Goal: Transaction & Acquisition: Purchase product/service

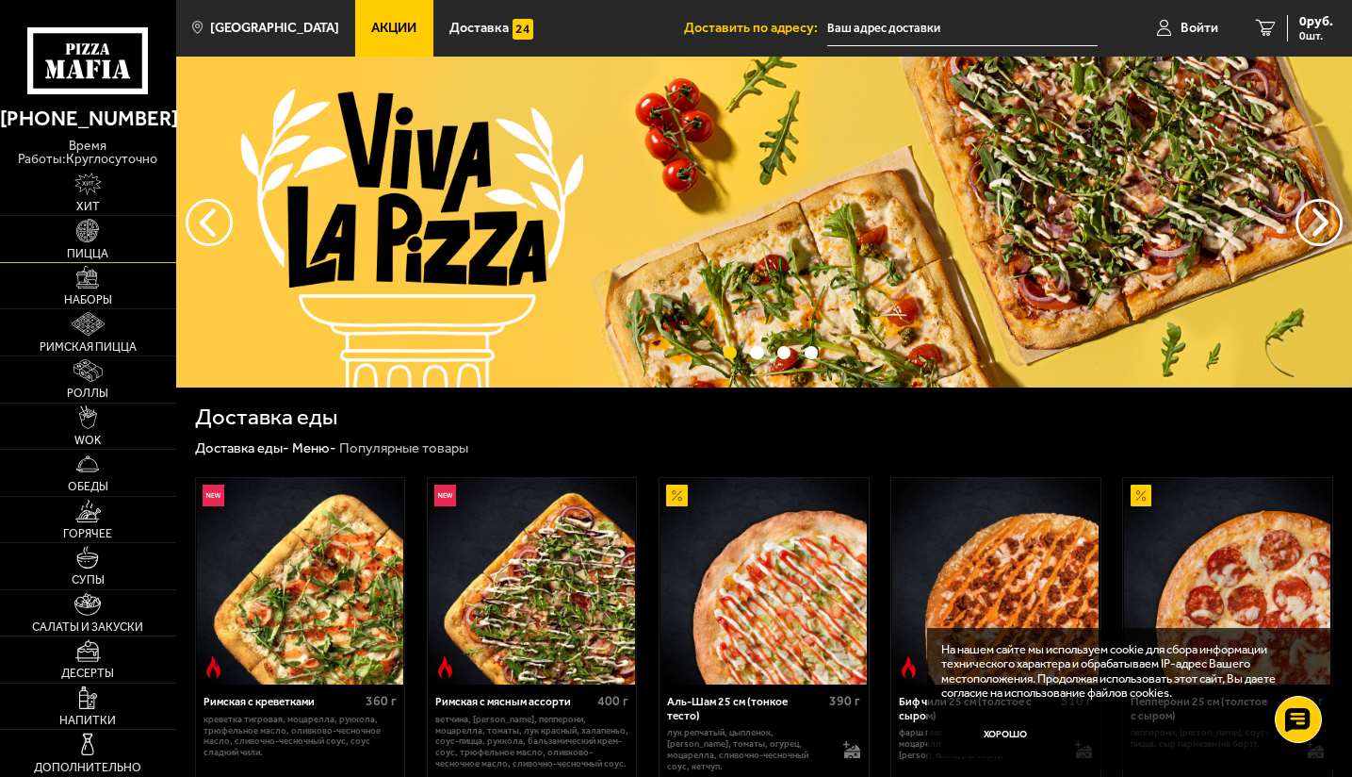
click at [94, 244] on link "Пицца" at bounding box center [88, 239] width 176 height 46
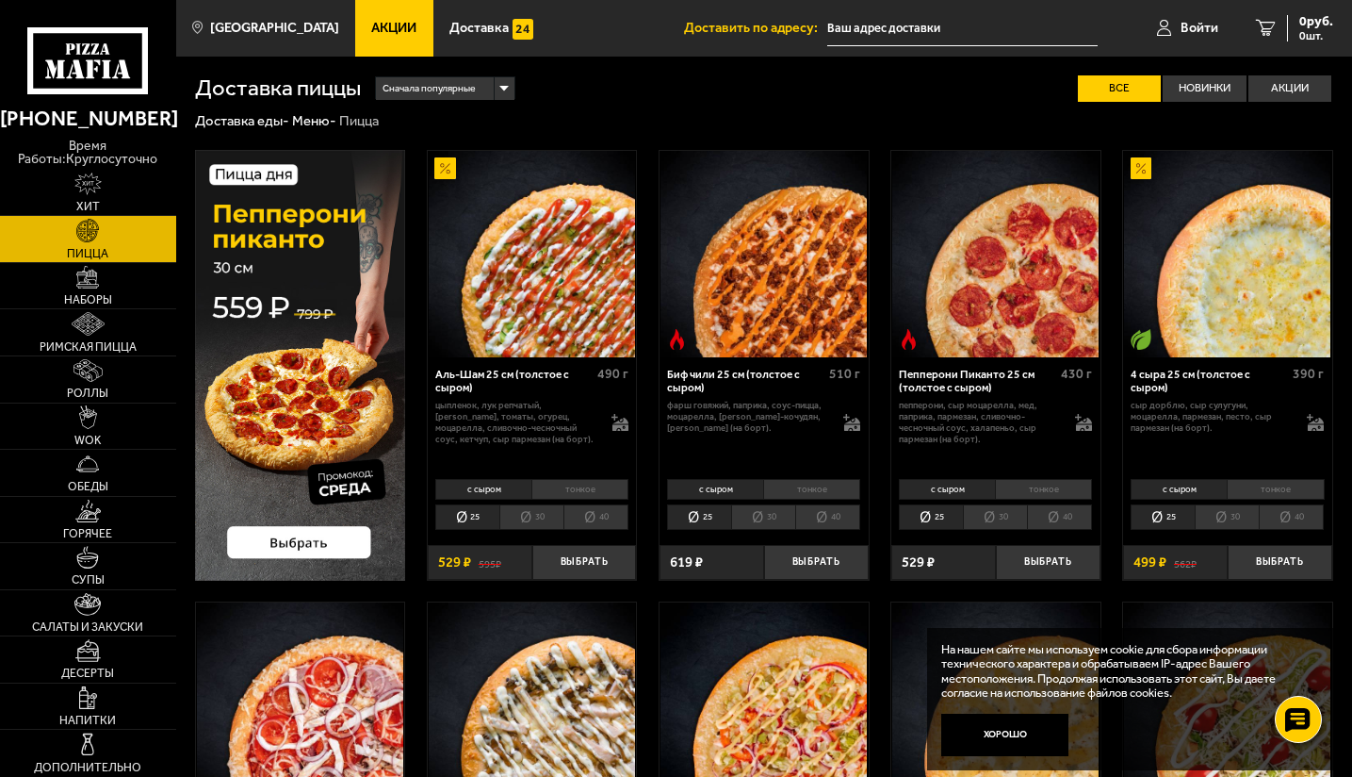
click at [530, 512] on li "30" at bounding box center [531, 516] width 64 height 25
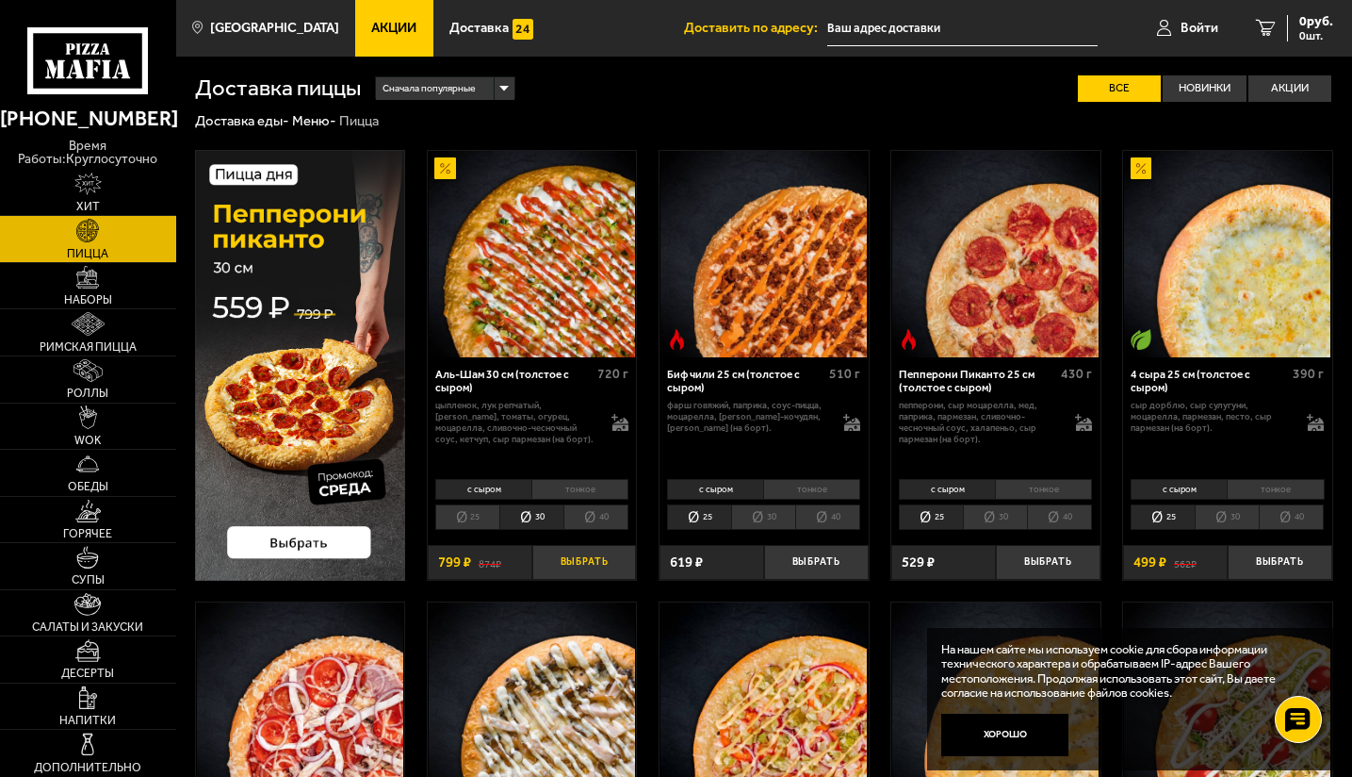
click at [579, 566] on button "Выбрать" at bounding box center [584, 562] width 105 height 35
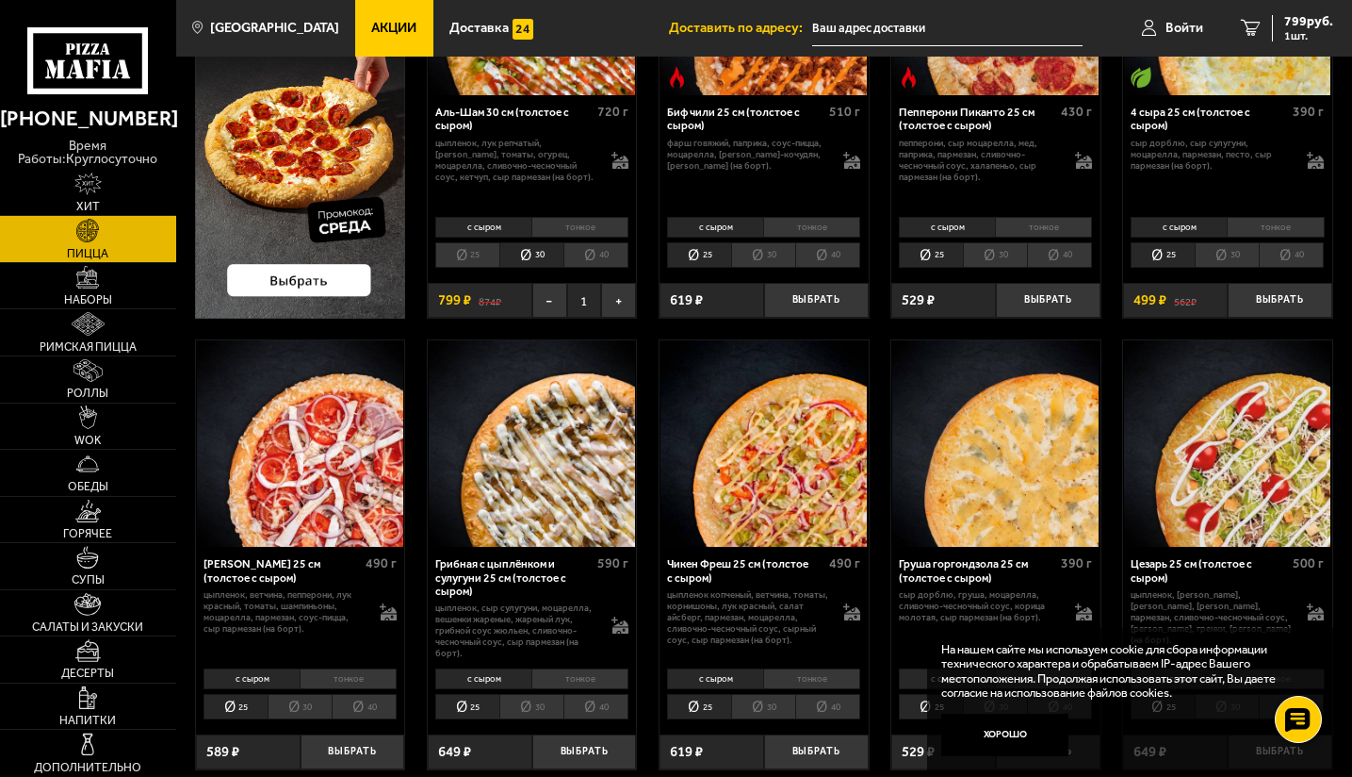
scroll to position [277, 0]
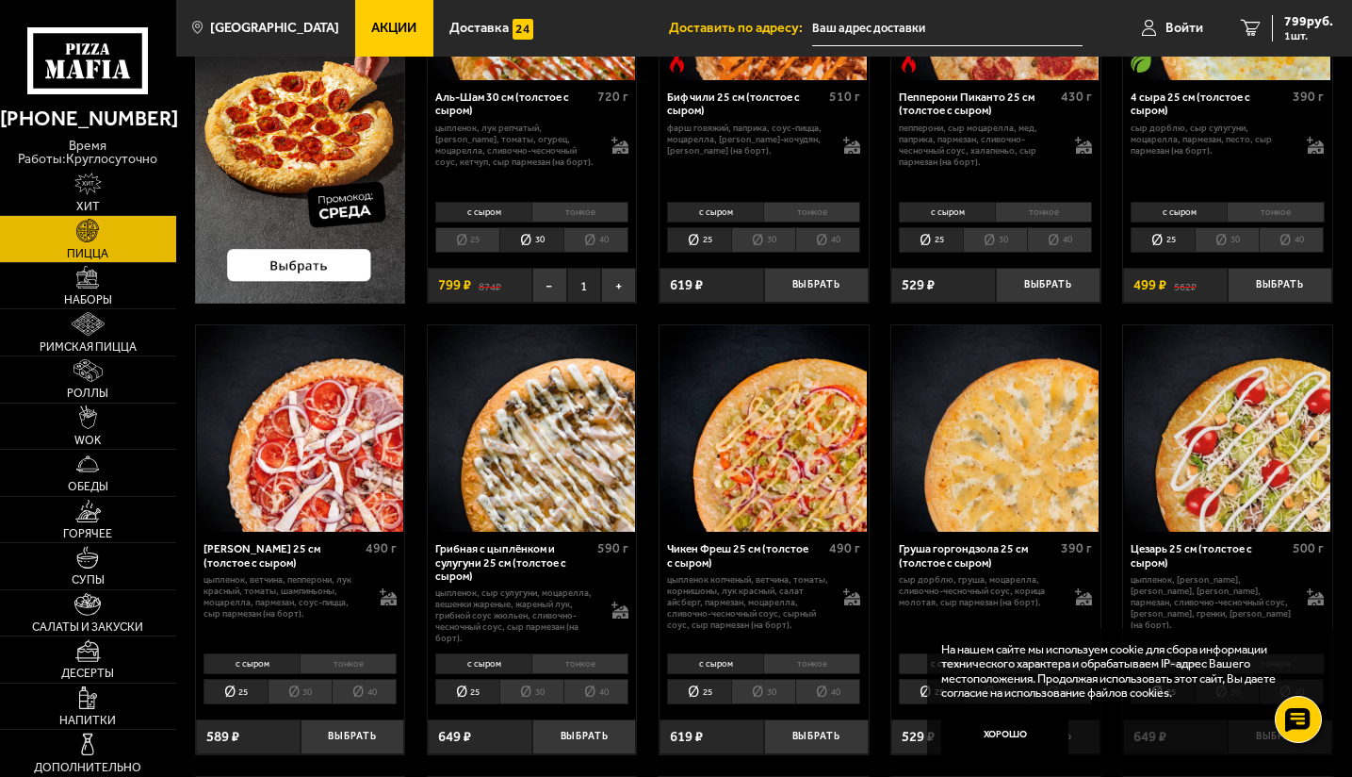
click at [536, 696] on li "30" at bounding box center [531, 690] width 64 height 25
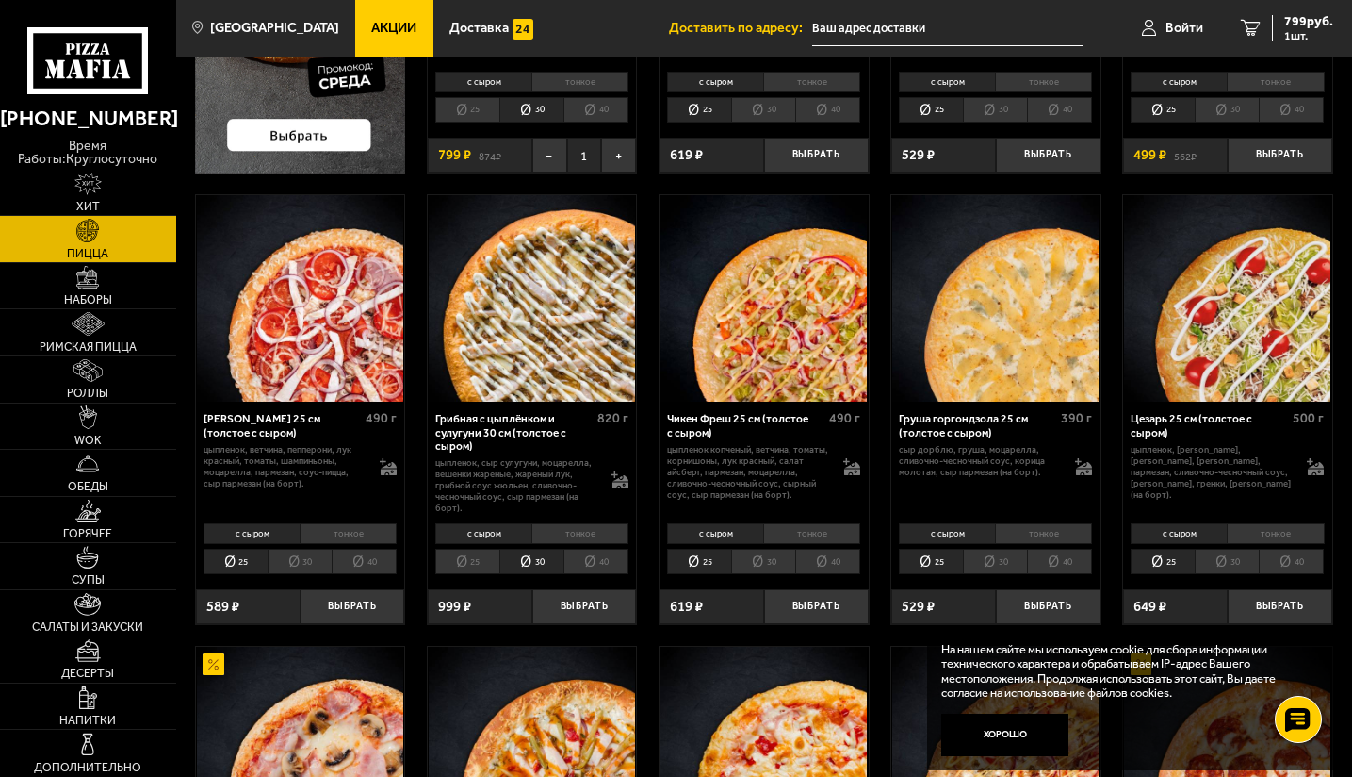
scroll to position [408, 0]
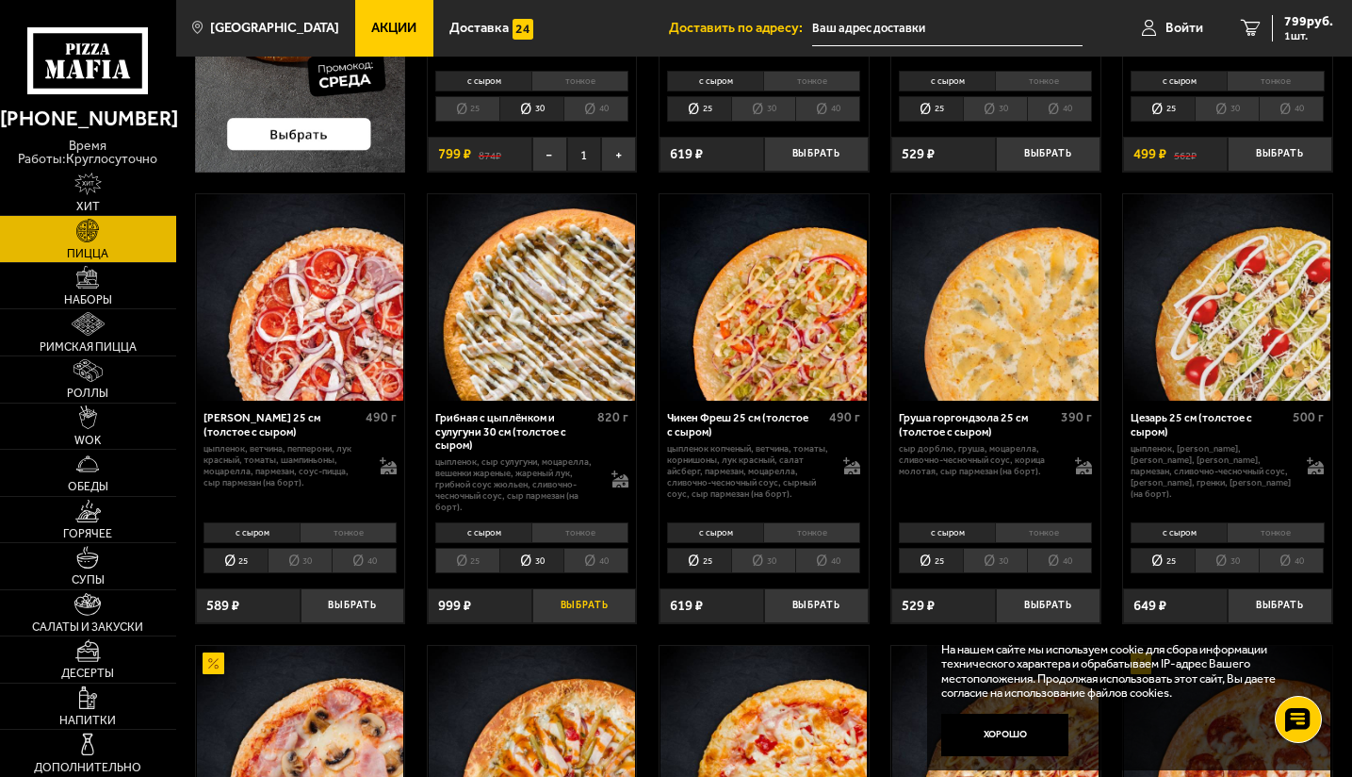
click at [590, 613] on button "Выбрать" at bounding box center [584, 605] width 105 height 35
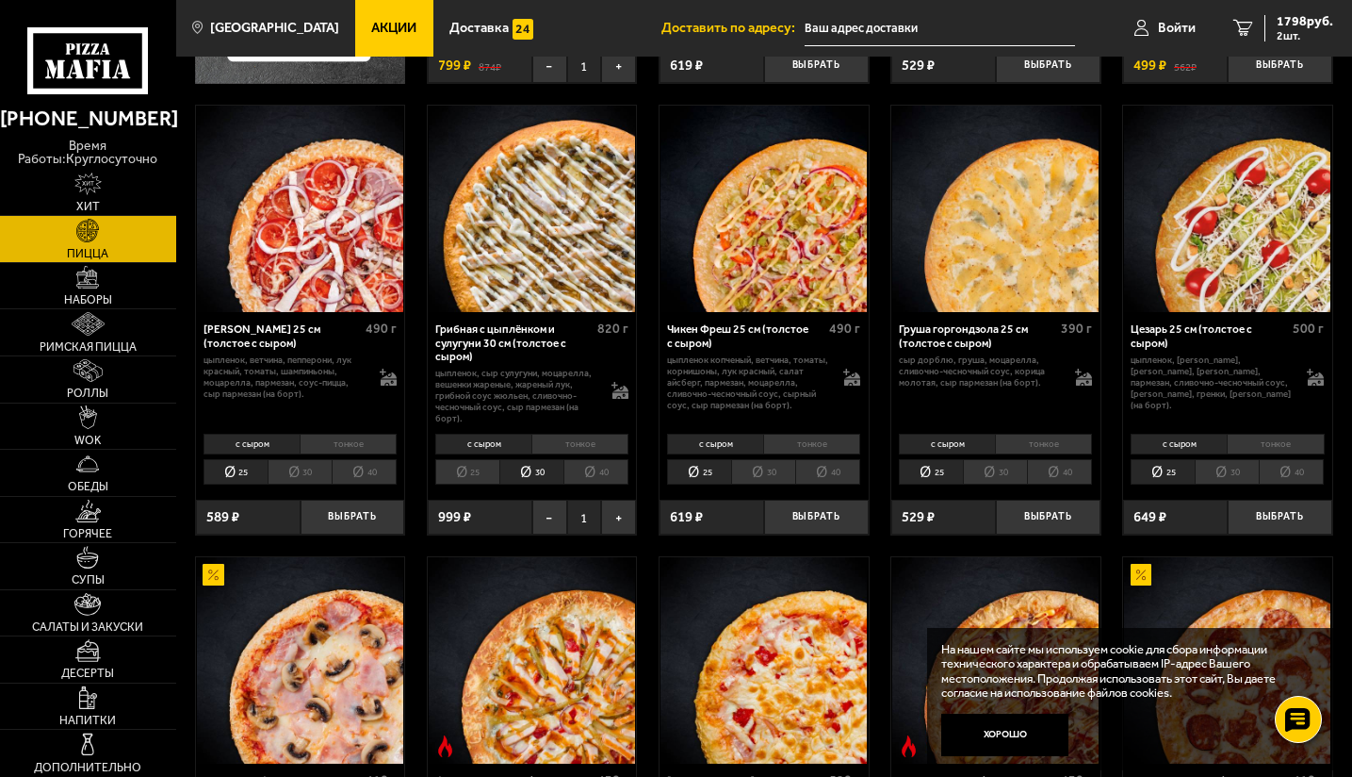
scroll to position [401, 0]
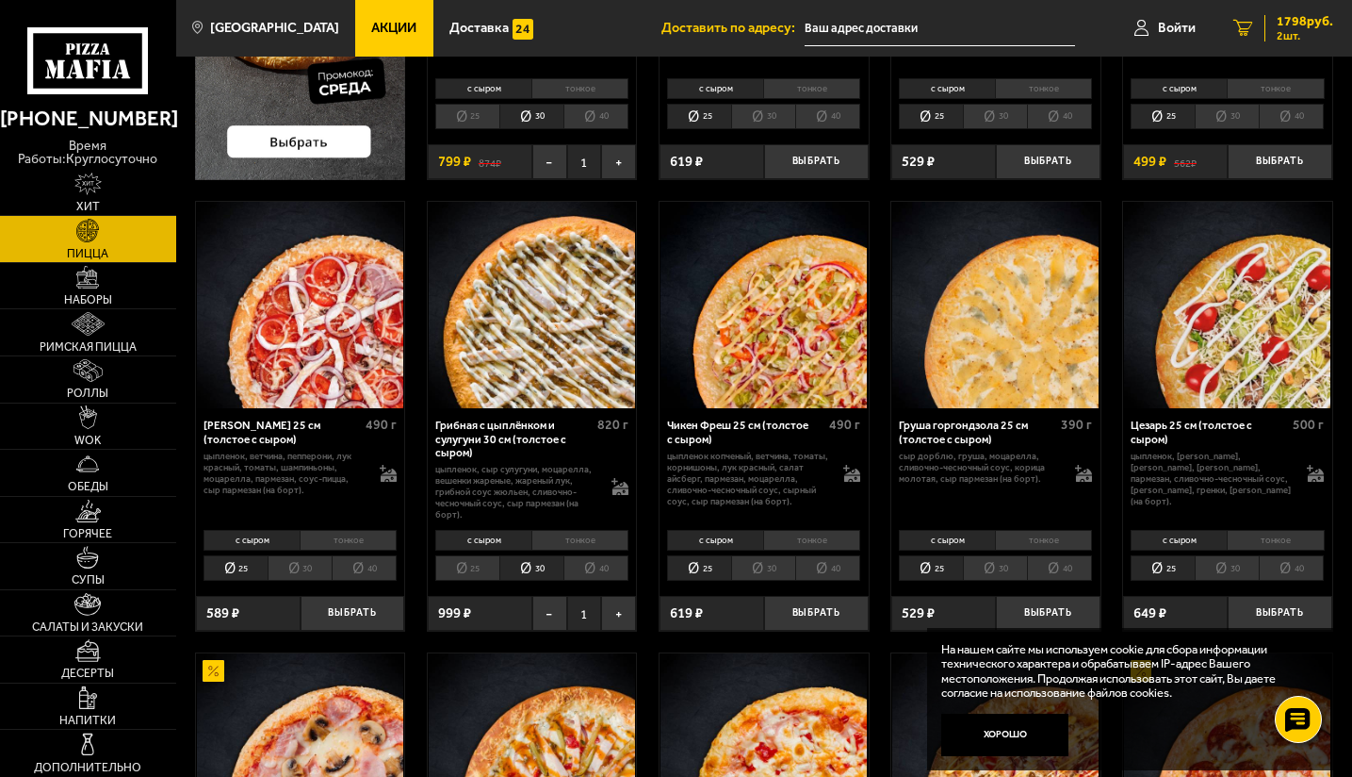
click at [1290, 30] on span "2 шт." at bounding box center [1305, 35] width 57 height 11
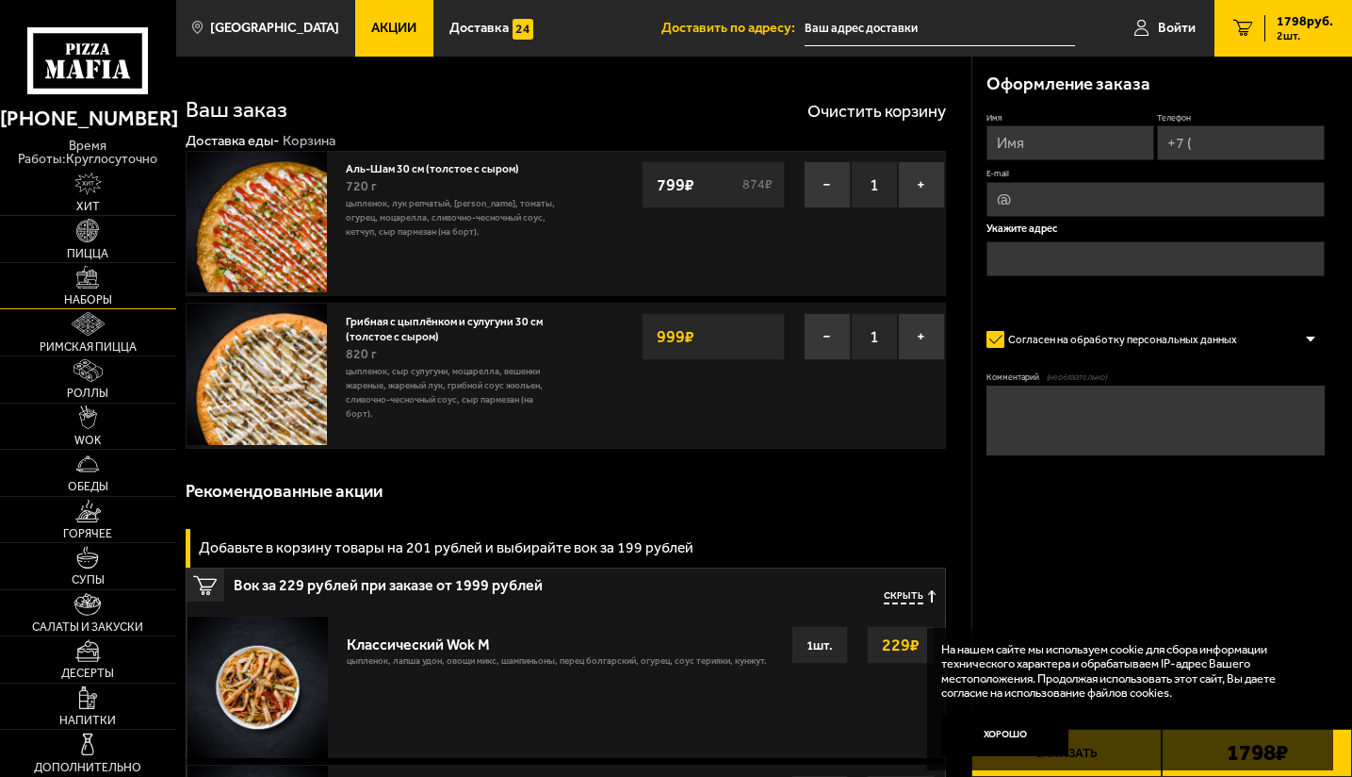
click at [103, 287] on link "Наборы" at bounding box center [88, 286] width 176 height 46
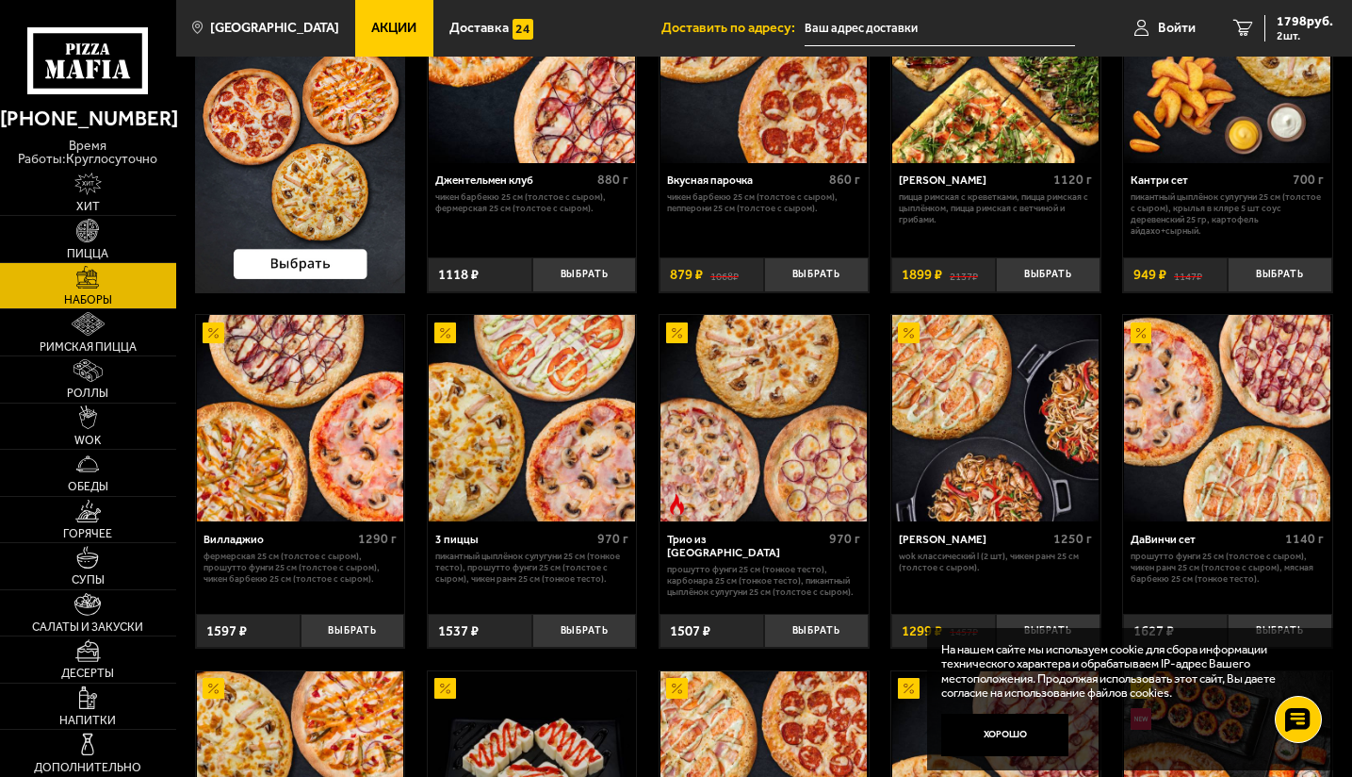
scroll to position [196, 0]
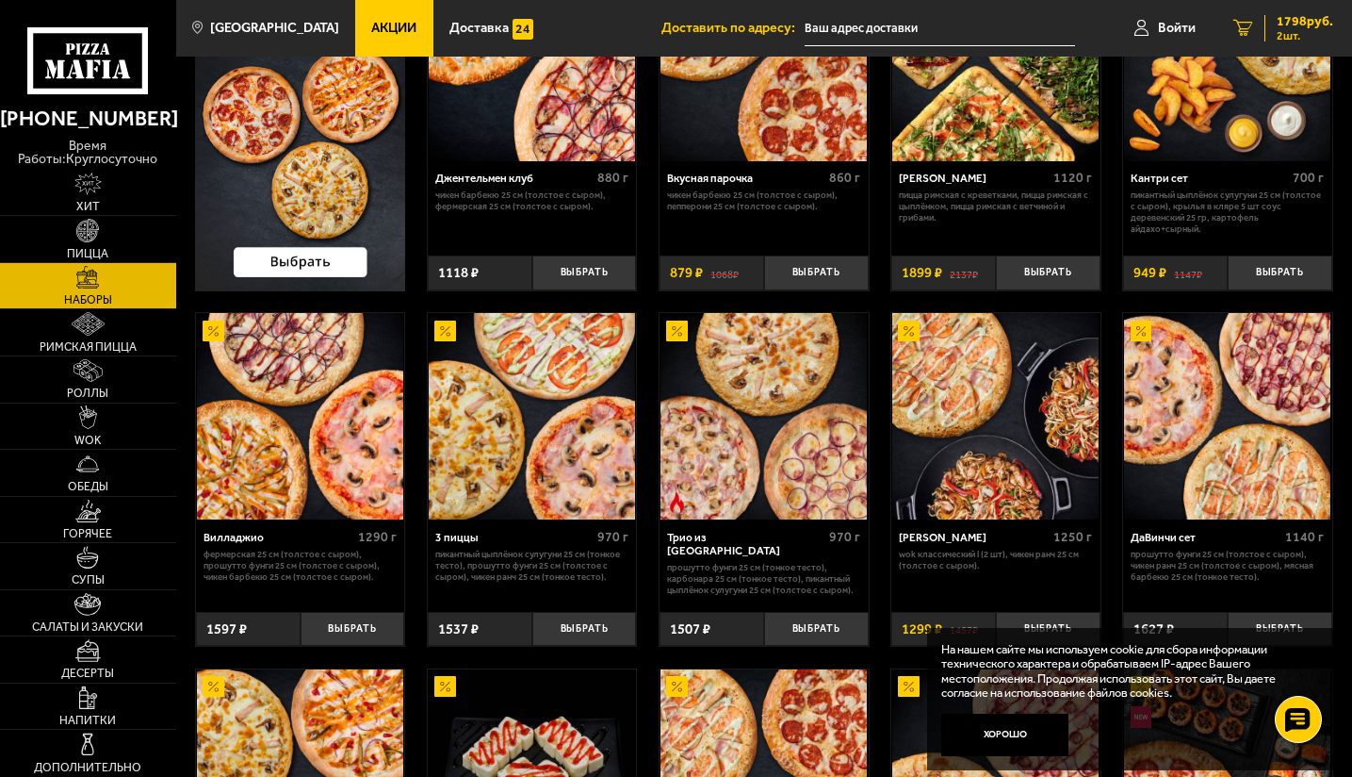
click at [1270, 25] on div "1798 руб. 2 шт." at bounding box center [1299, 28] width 69 height 26
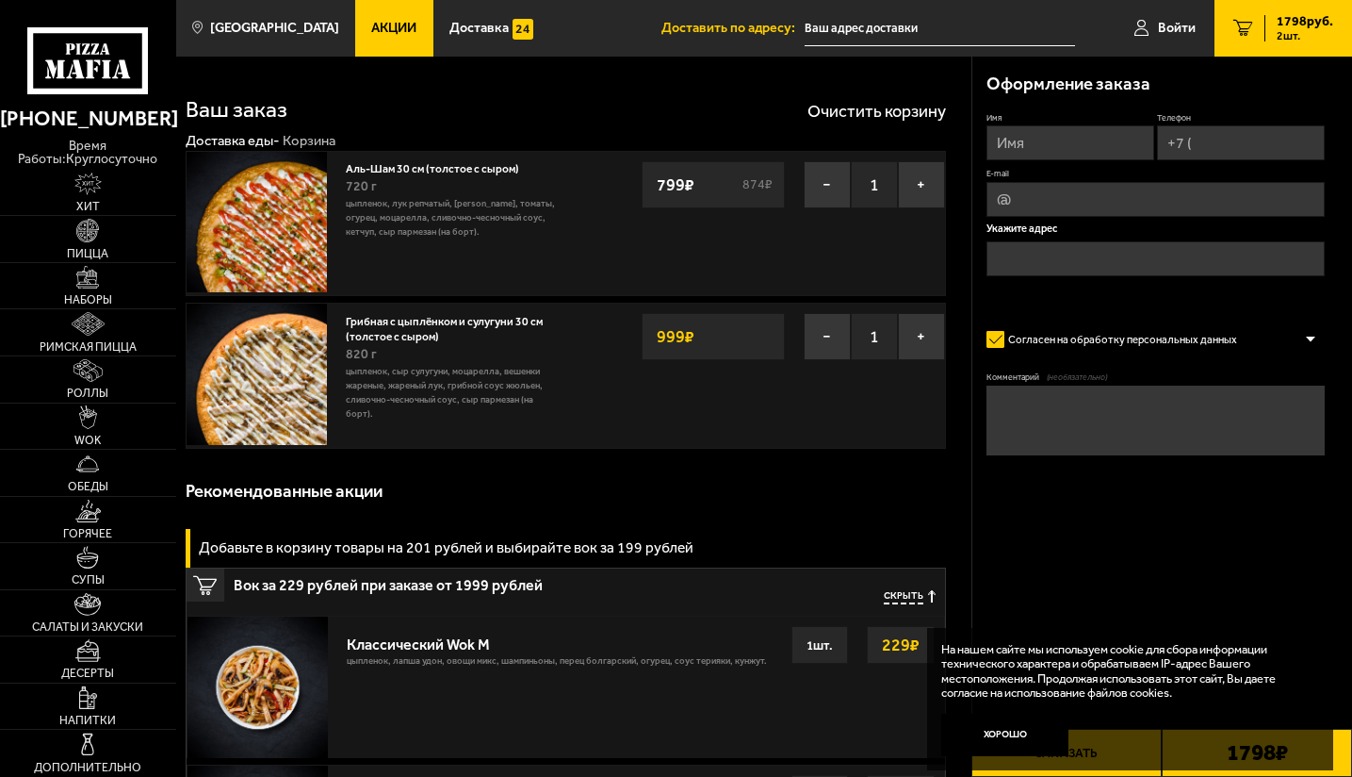
click at [1270, 25] on div "1798 руб. 2 шт." at bounding box center [1299, 28] width 69 height 26
click at [85, 302] on span "Наборы" at bounding box center [88, 299] width 48 height 11
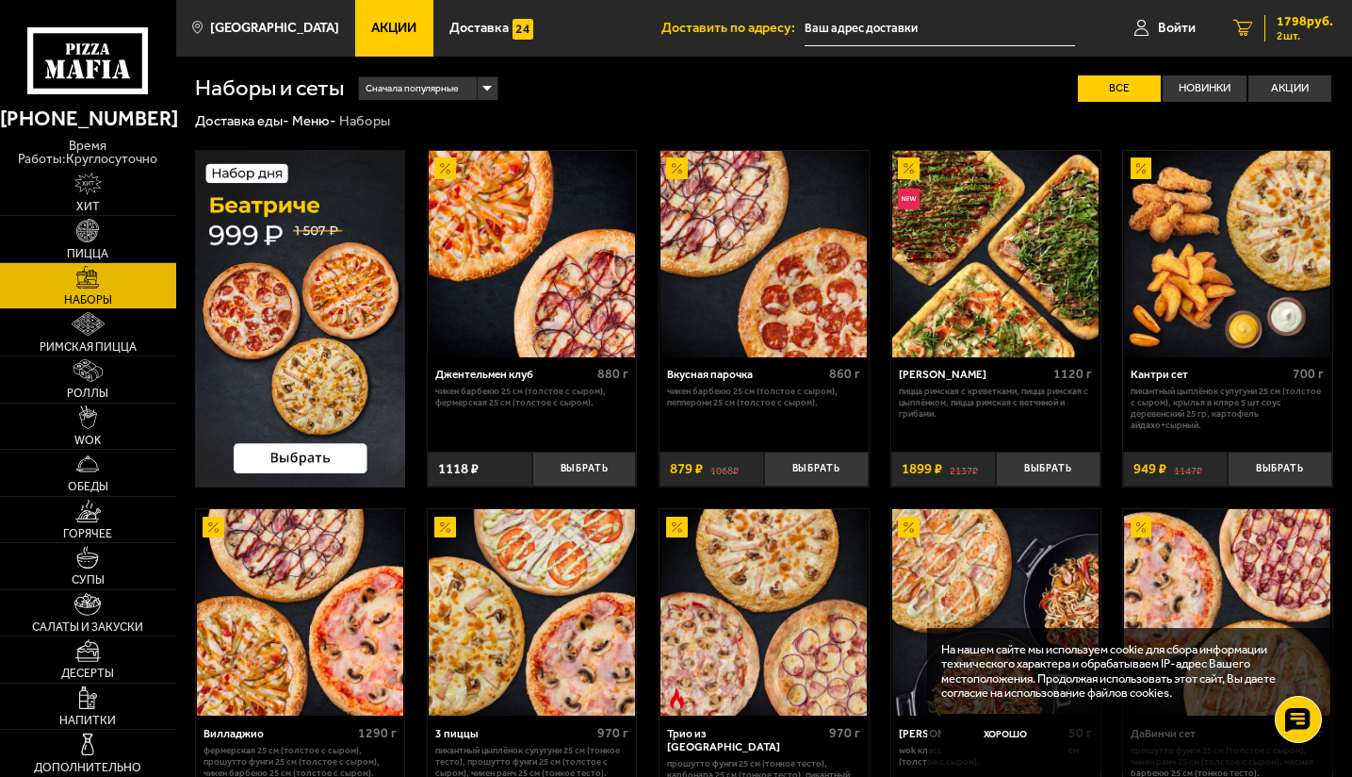
click at [1289, 25] on span "1798 руб." at bounding box center [1305, 21] width 57 height 13
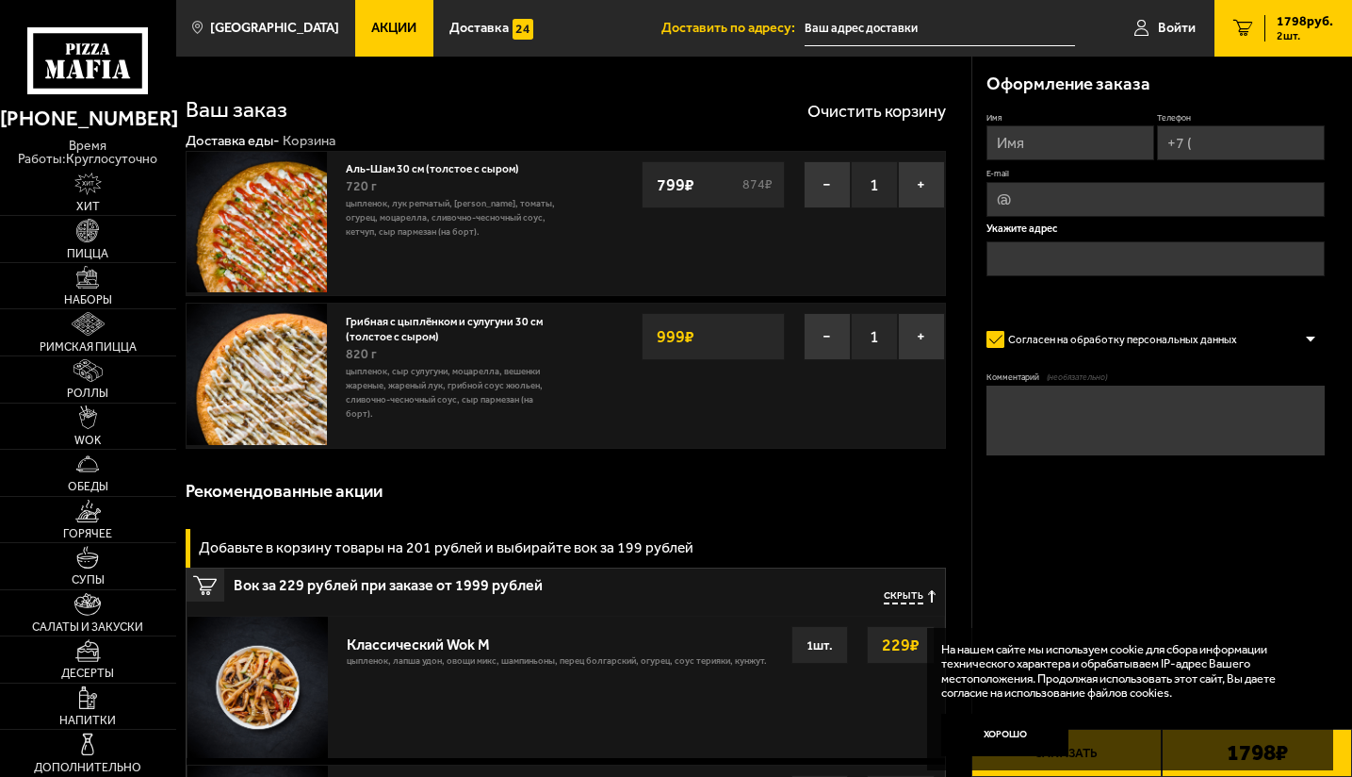
click at [1066, 139] on input "Имя" at bounding box center [1071, 142] width 168 height 35
type input "[PERSON_NAME]"
click at [1220, 143] on input "Телефон" at bounding box center [1241, 142] width 168 height 35
type input "[PHONE_NUMBER]"
click at [1143, 199] on input "E-mail" at bounding box center [1156, 201] width 338 height 35
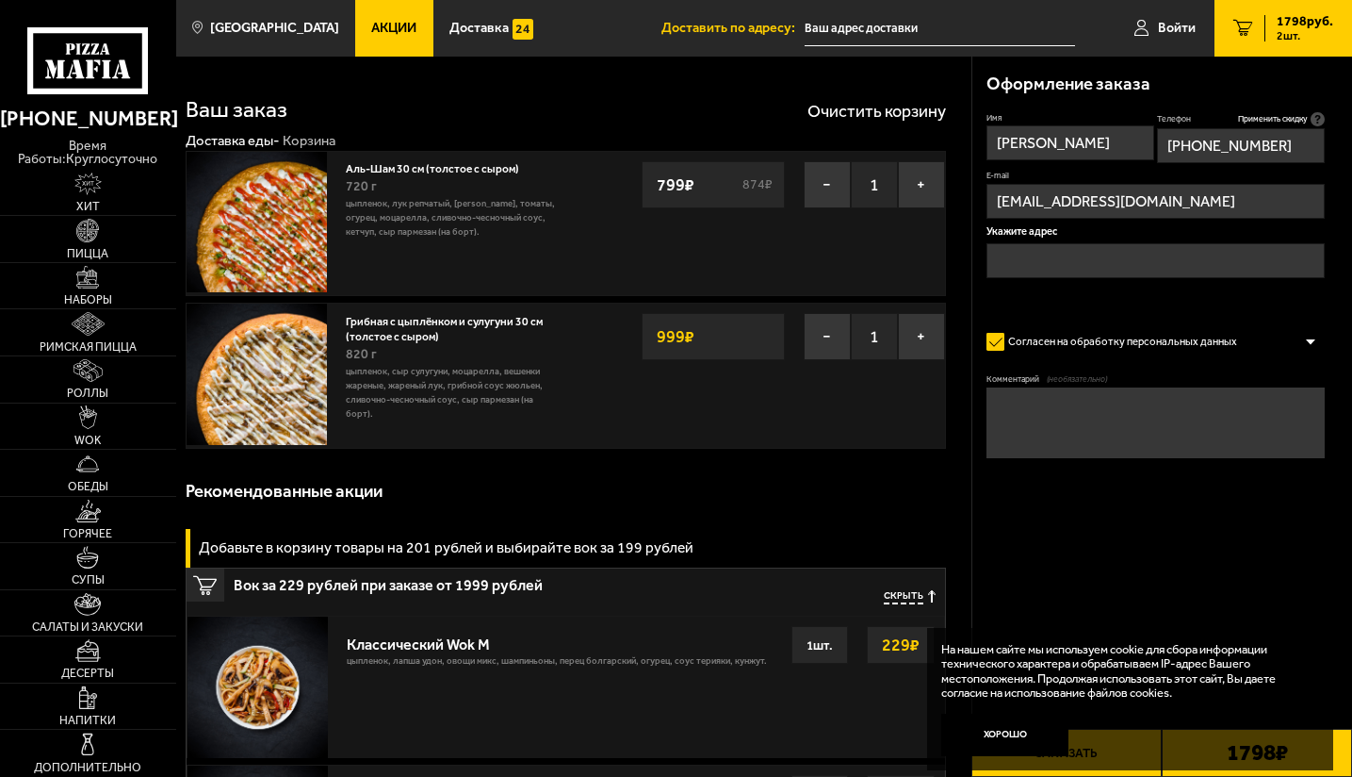
type input "[EMAIL_ADDRESS][DOMAIN_NAME]"
click at [1088, 266] on input "text" at bounding box center [1156, 260] width 338 height 35
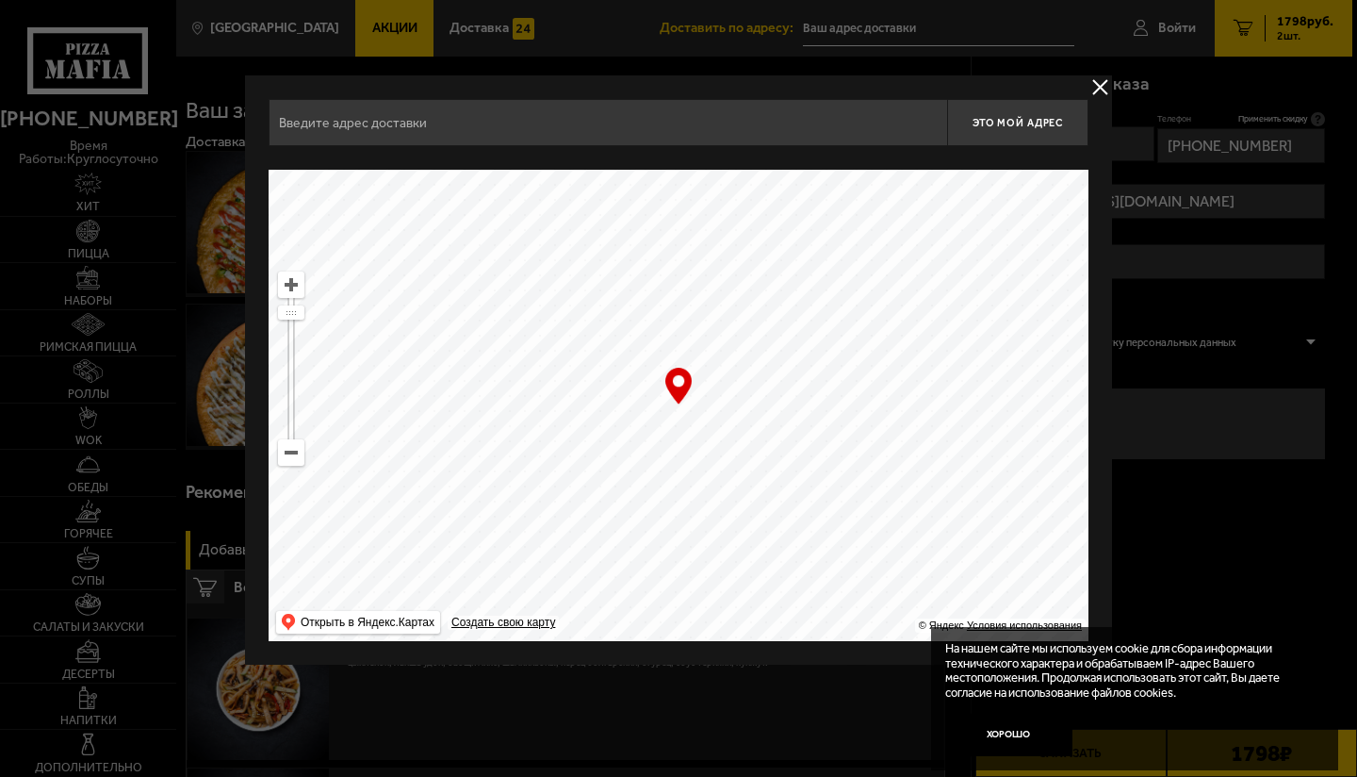
click at [450, 125] on input "text" at bounding box center [608, 122] width 678 height 47
type input "z"
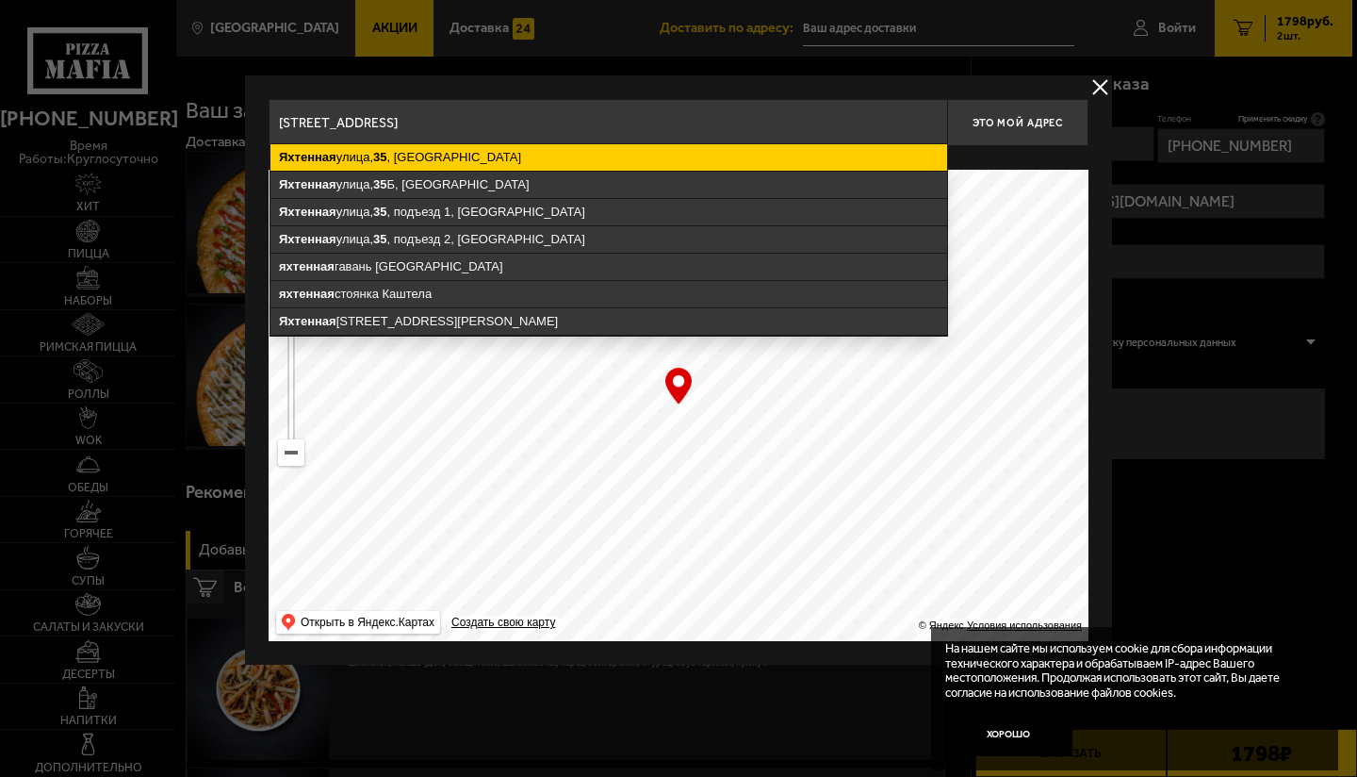
click at [450, 166] on ymaps "[STREET_ADDRESS]" at bounding box center [608, 157] width 677 height 26
type input "[STREET_ADDRESS]"
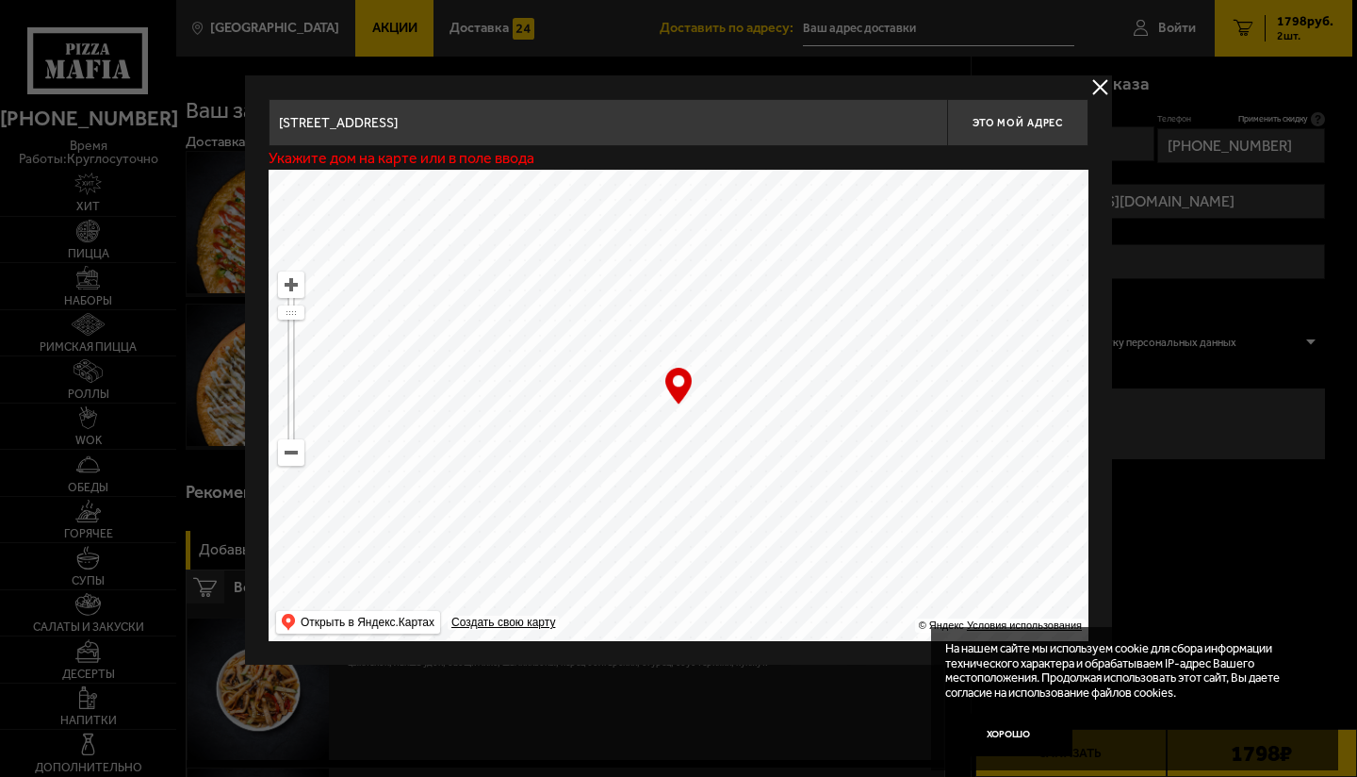
type input "[STREET_ADDRESS]"
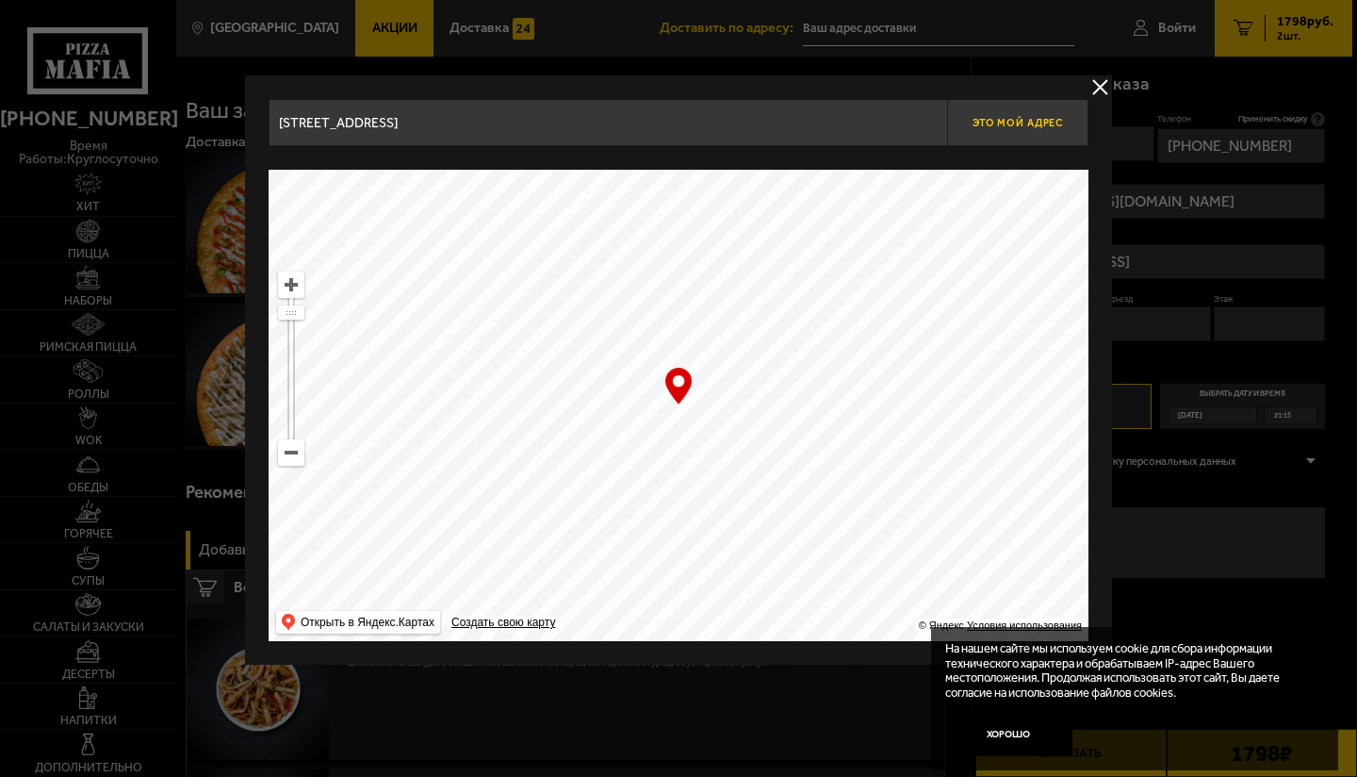
click at [1030, 113] on button "Это мой адрес" at bounding box center [1017, 122] width 141 height 47
type input "[STREET_ADDRESS]"
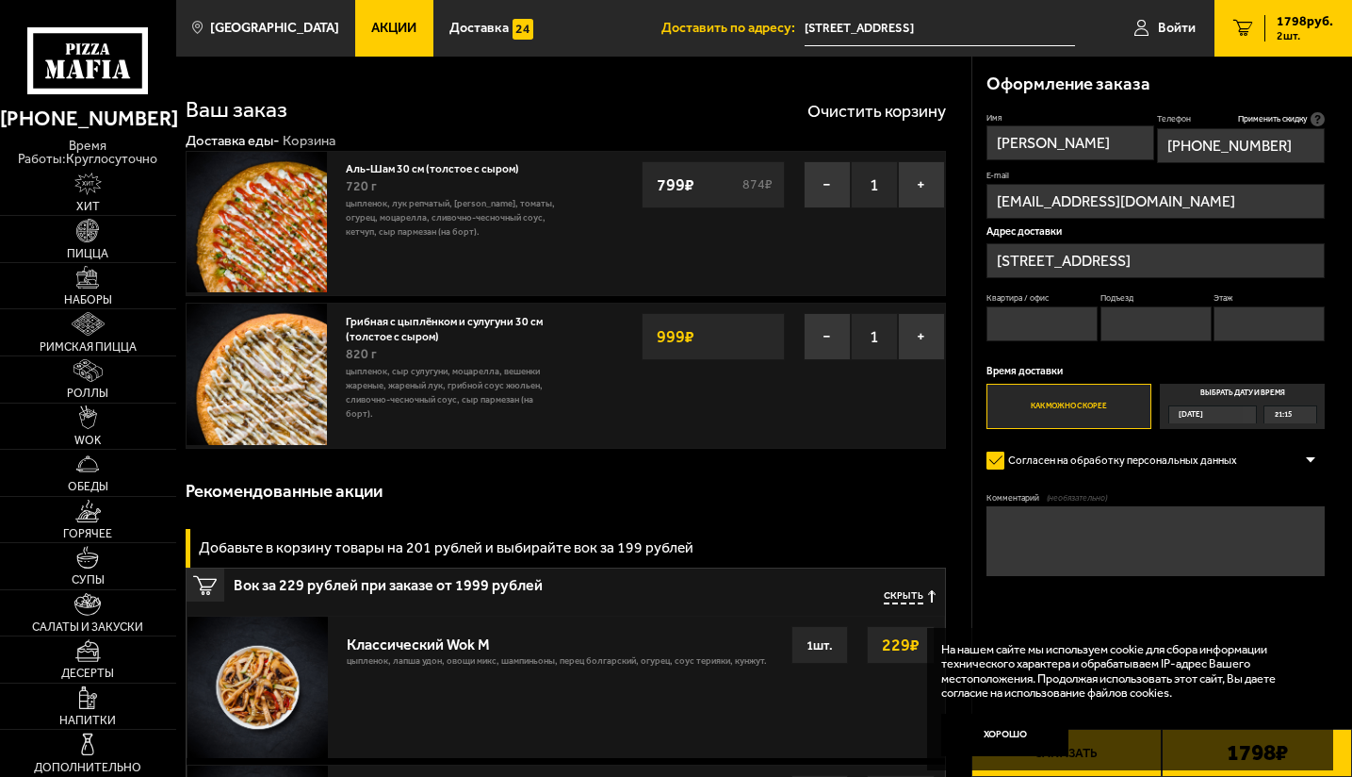
click at [1029, 339] on input "Квартира / офис" at bounding box center [1042, 323] width 111 height 35
type input "79"
click at [1135, 332] on input "Подъезд" at bounding box center [1156, 323] width 111 height 35
type input "1"
click at [1265, 334] on input "Этаж" at bounding box center [1269, 323] width 111 height 35
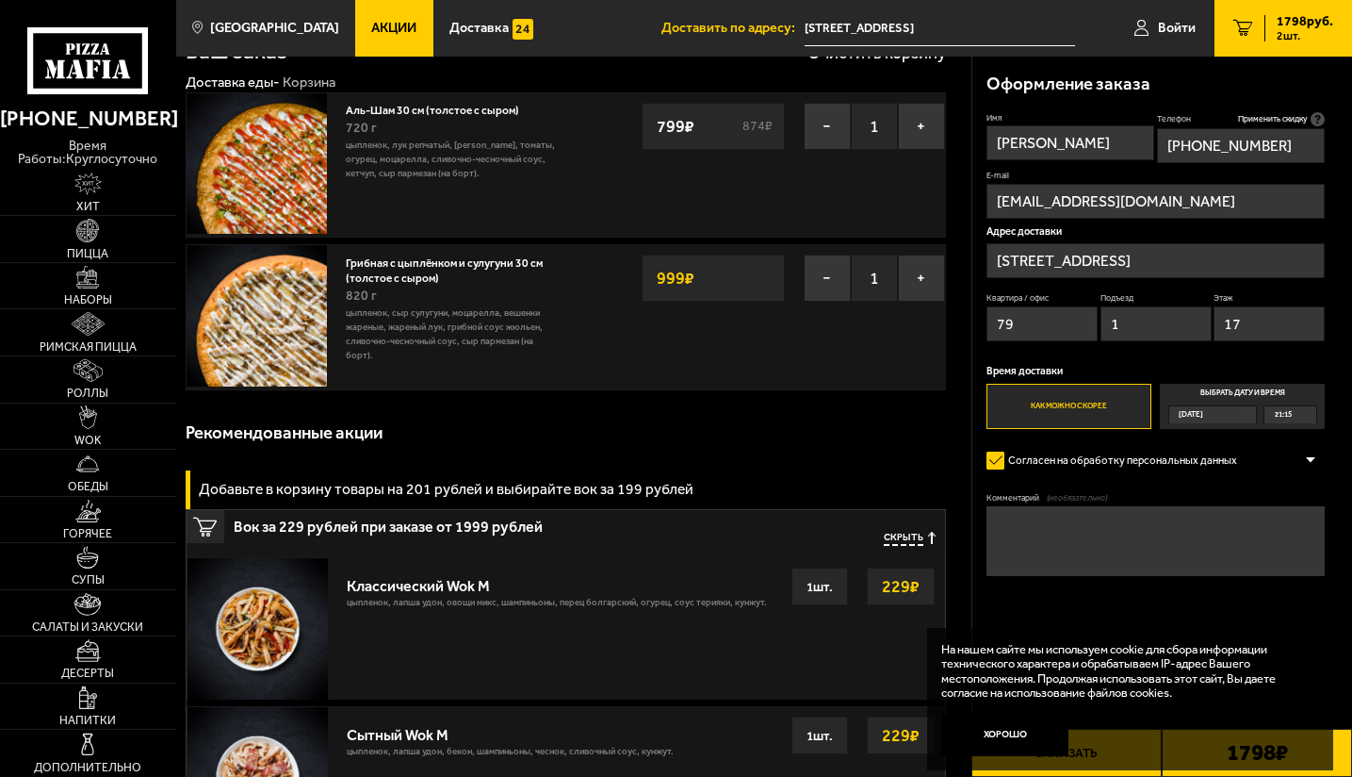
scroll to position [59, 0]
type input "17"
click at [1018, 750] on button "Хорошо" at bounding box center [1004, 734] width 127 height 42
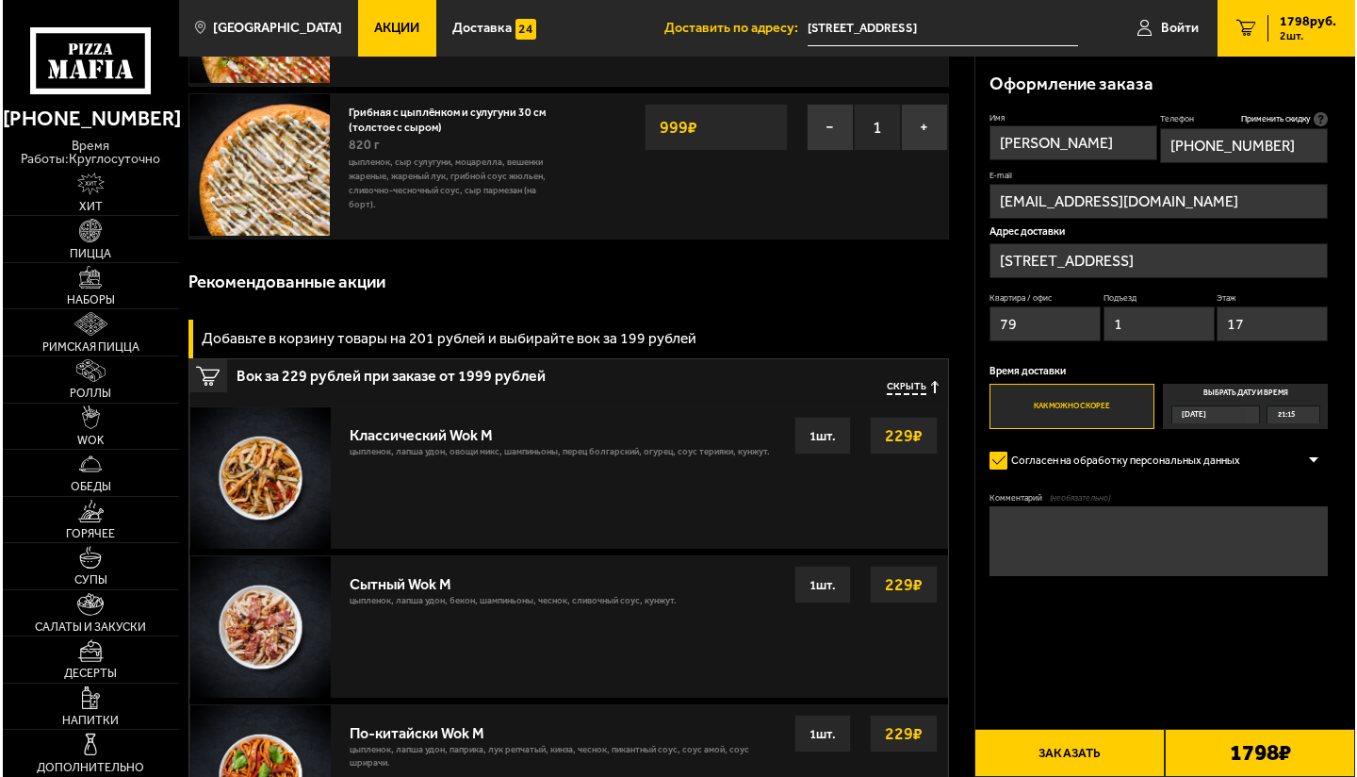
scroll to position [249, 0]
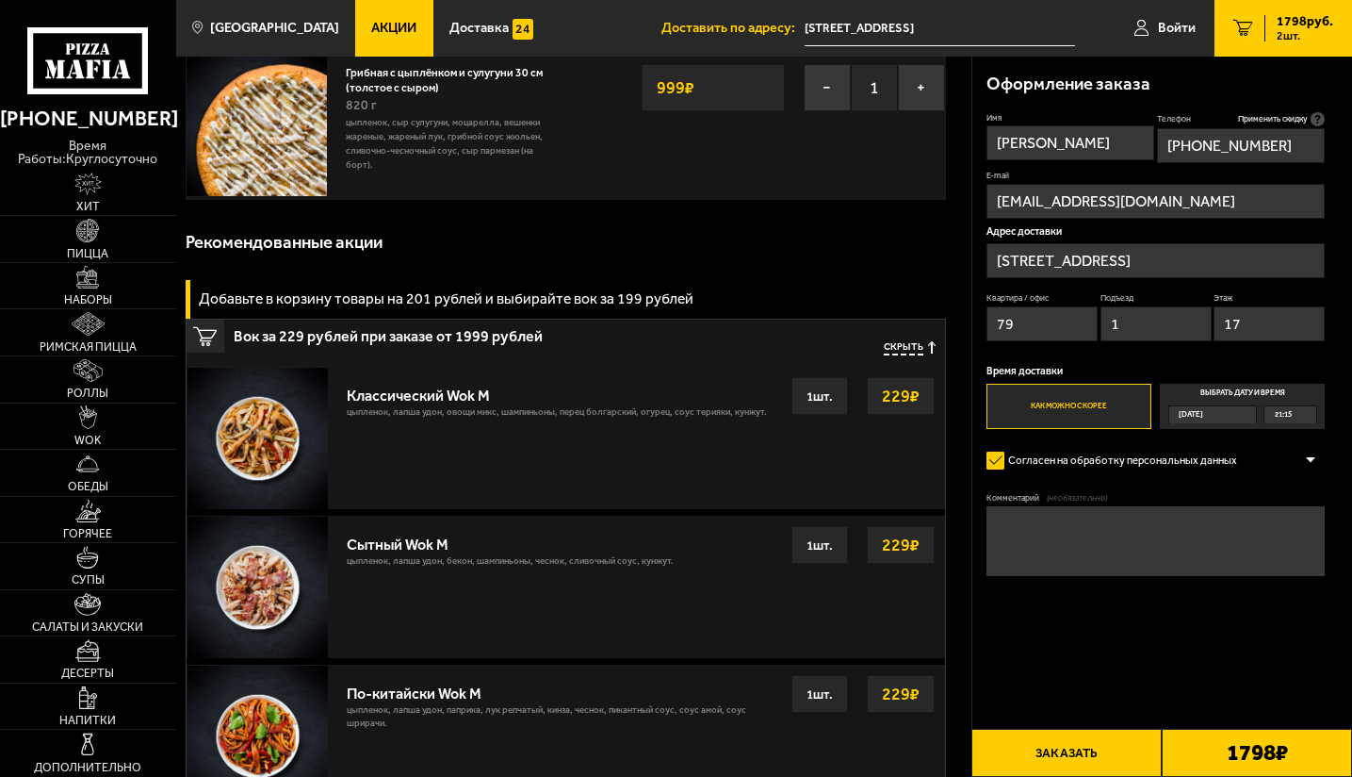
click at [1070, 759] on button "Заказать" at bounding box center [1067, 752] width 190 height 48
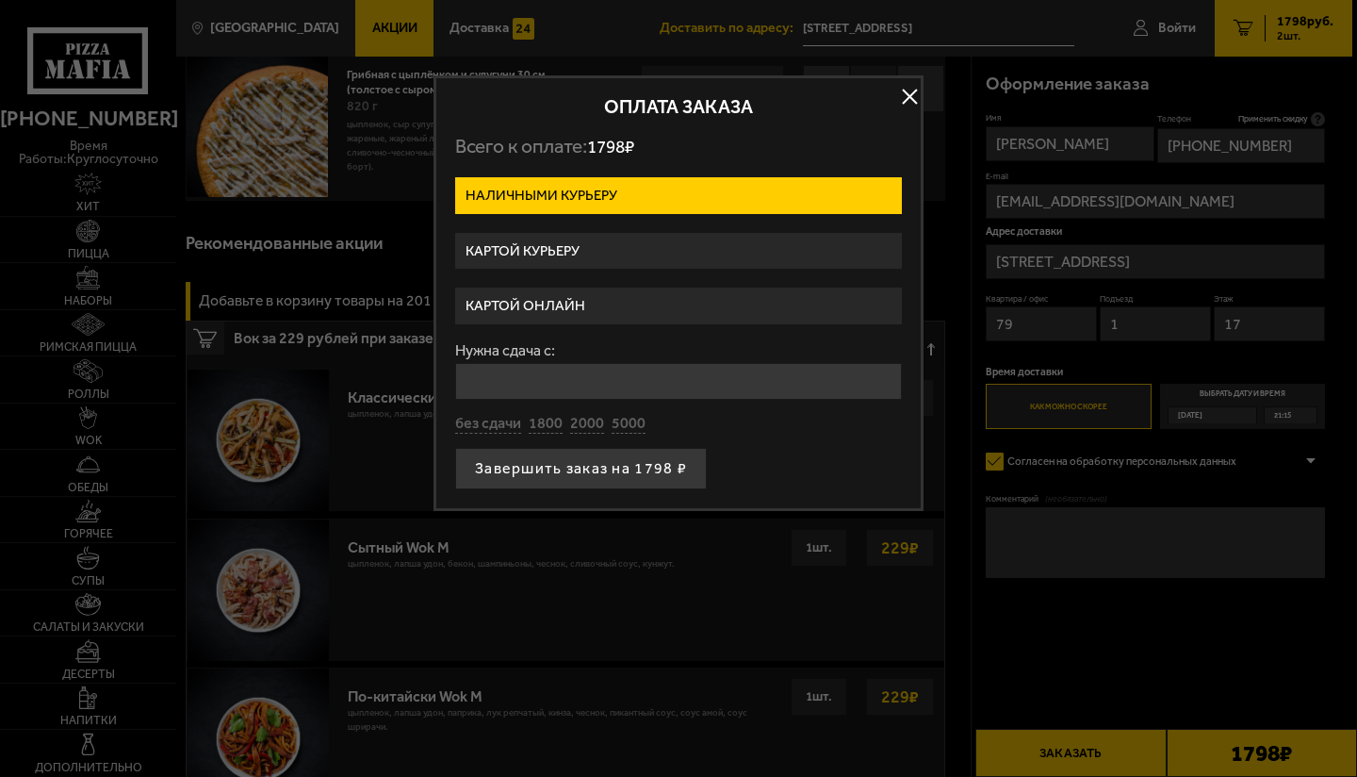
click at [689, 253] on label "Картой курьеру" at bounding box center [678, 251] width 447 height 37
click at [0, 0] on input "Картой курьеру" at bounding box center [0, 0] width 0 height 0
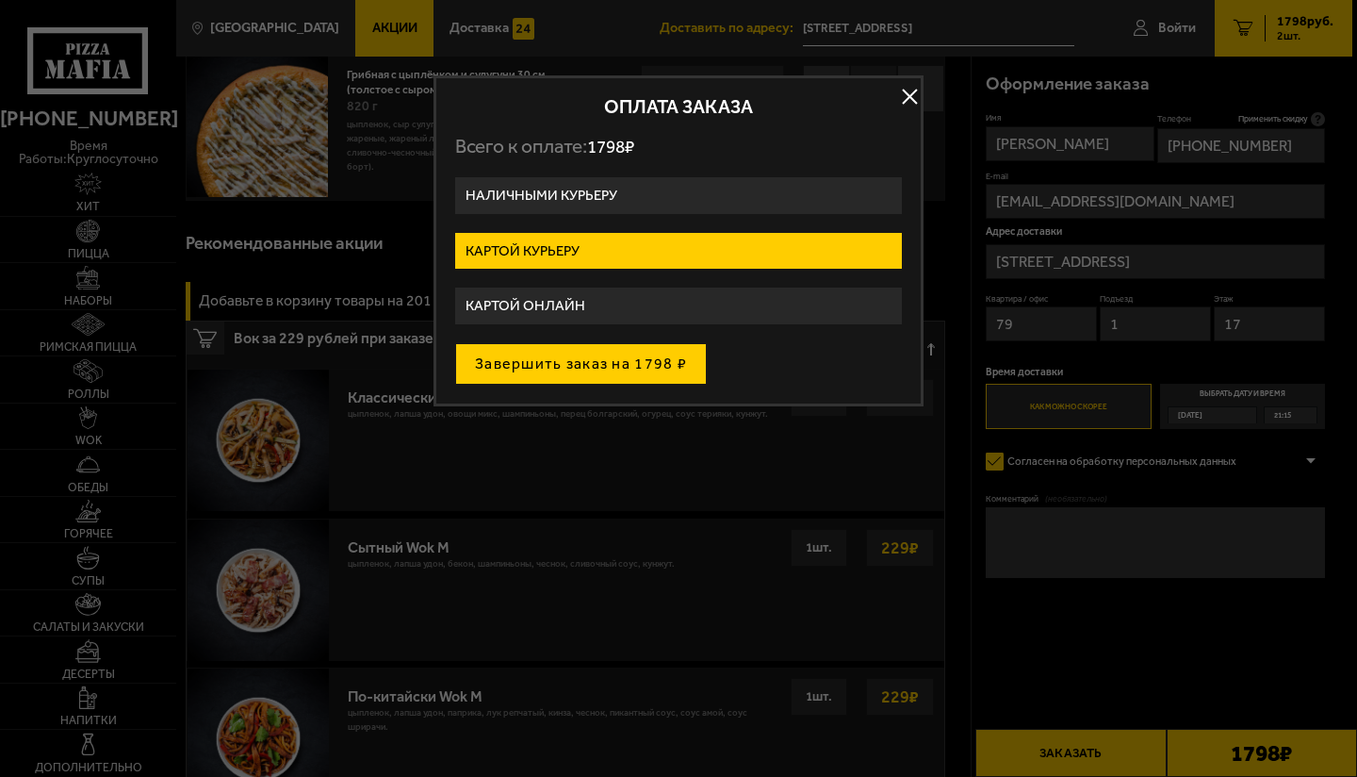
click at [665, 374] on button "Завершить заказ на 1798 ₽" at bounding box center [581, 363] width 252 height 41
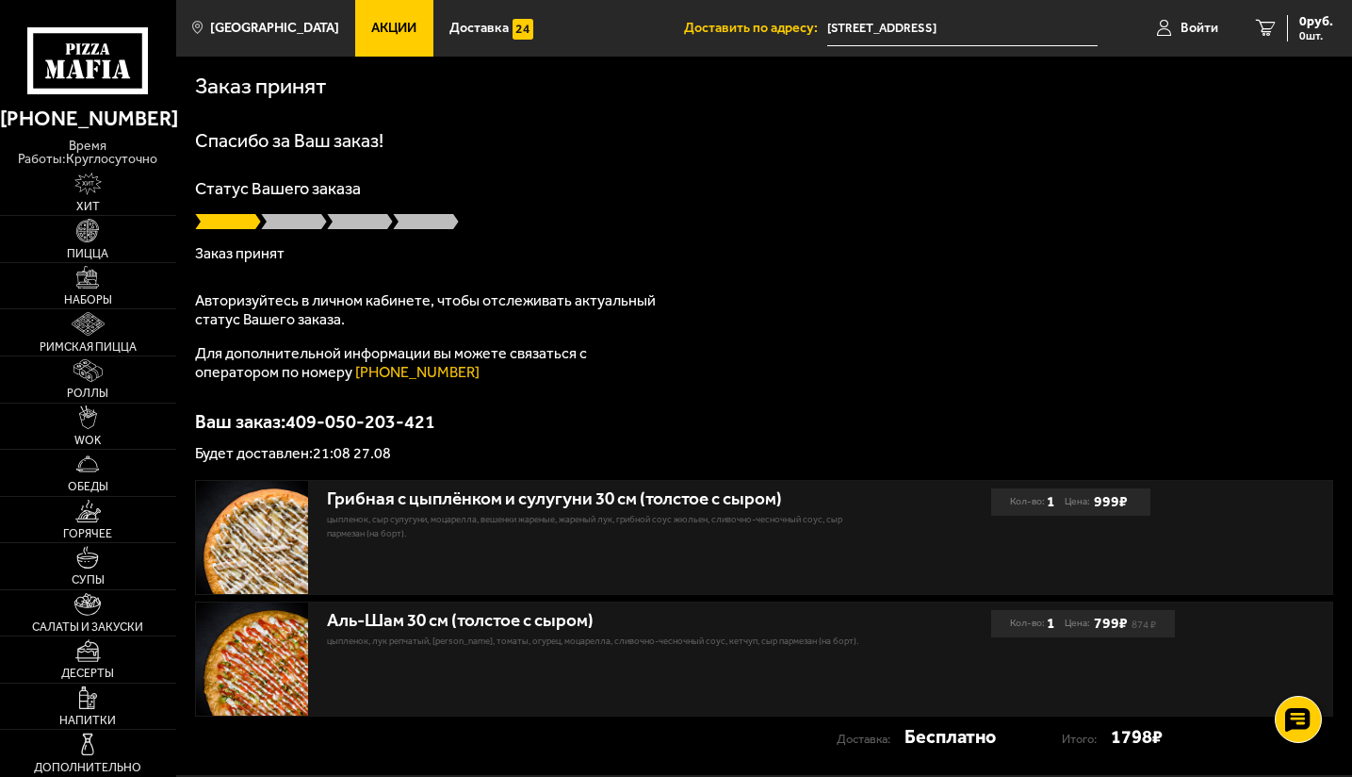
click at [847, 232] on div "Статус Вашего заказа Заказ принят" at bounding box center [764, 220] width 1138 height 81
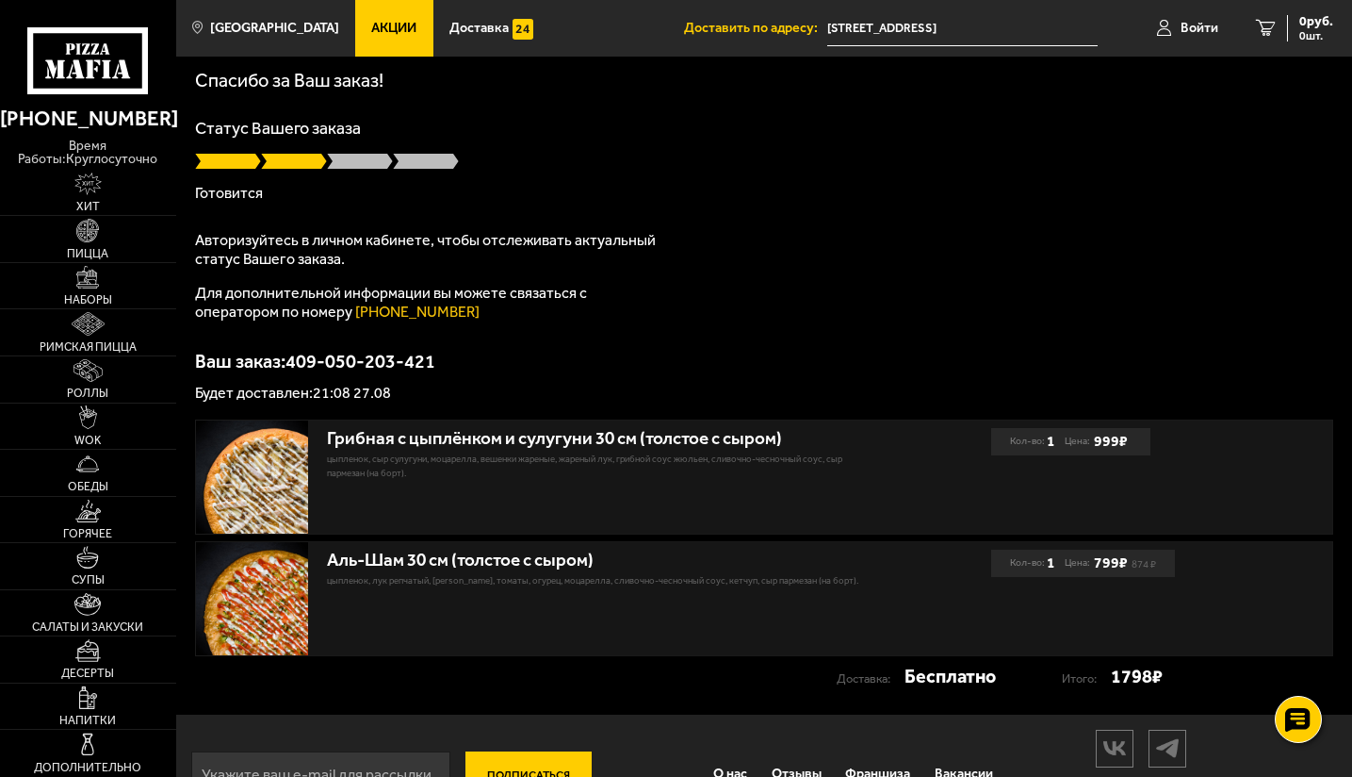
scroll to position [72, 0]
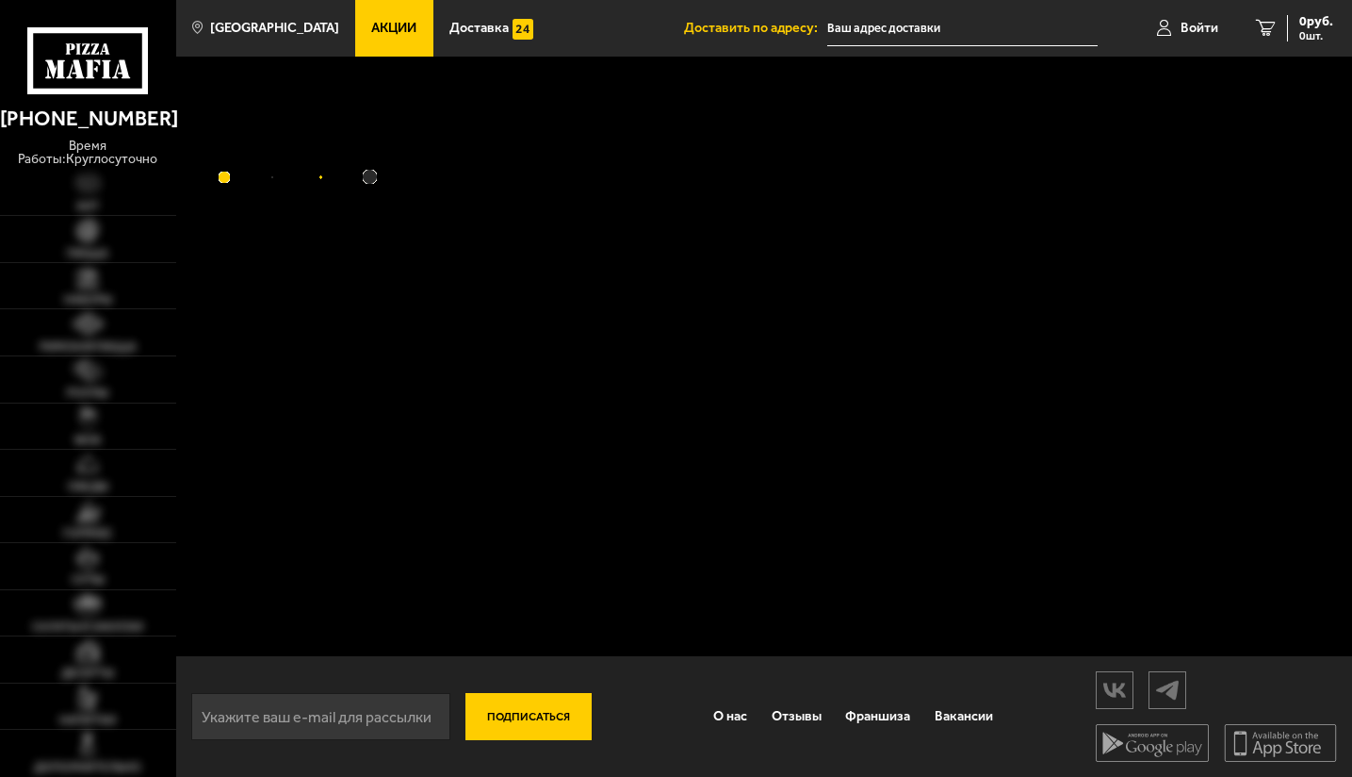
type input "[STREET_ADDRESS]"
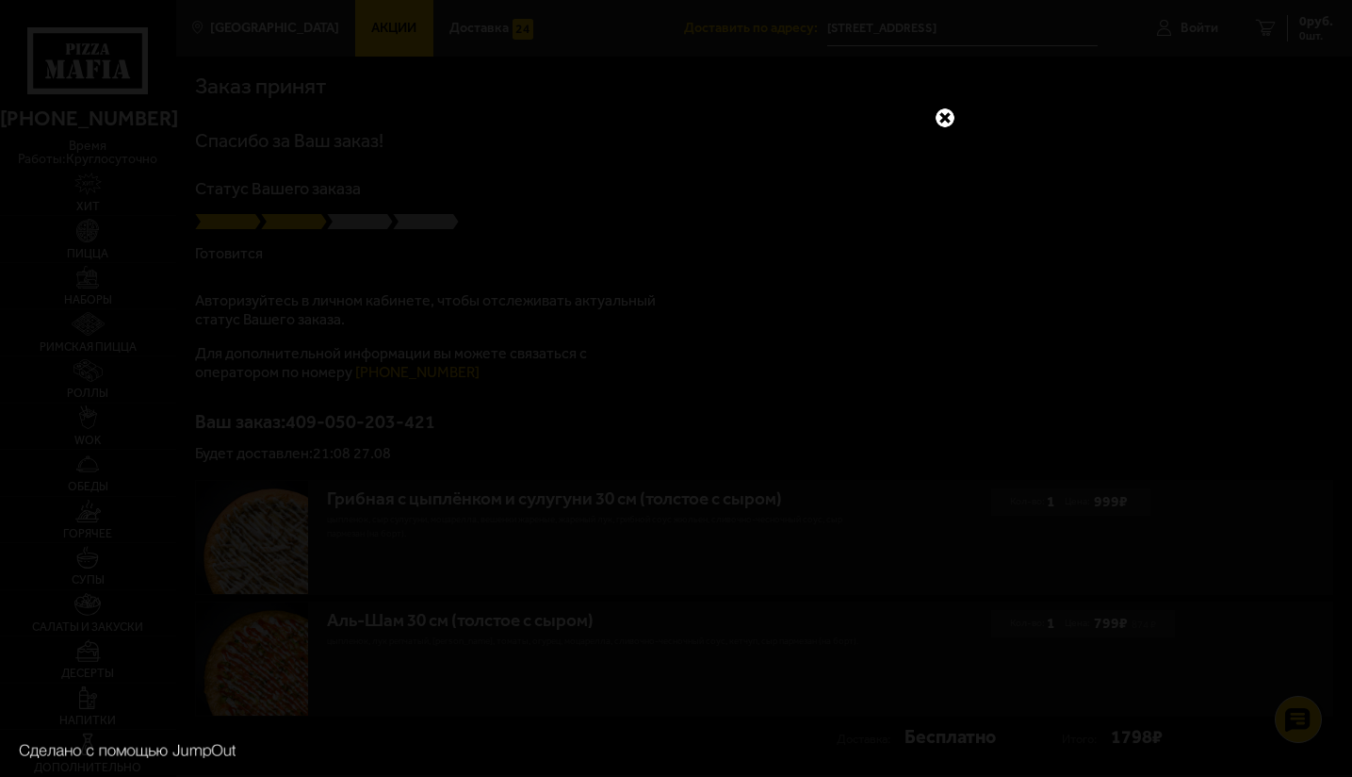
click at [985, 302] on div at bounding box center [676, 388] width 1352 height 777
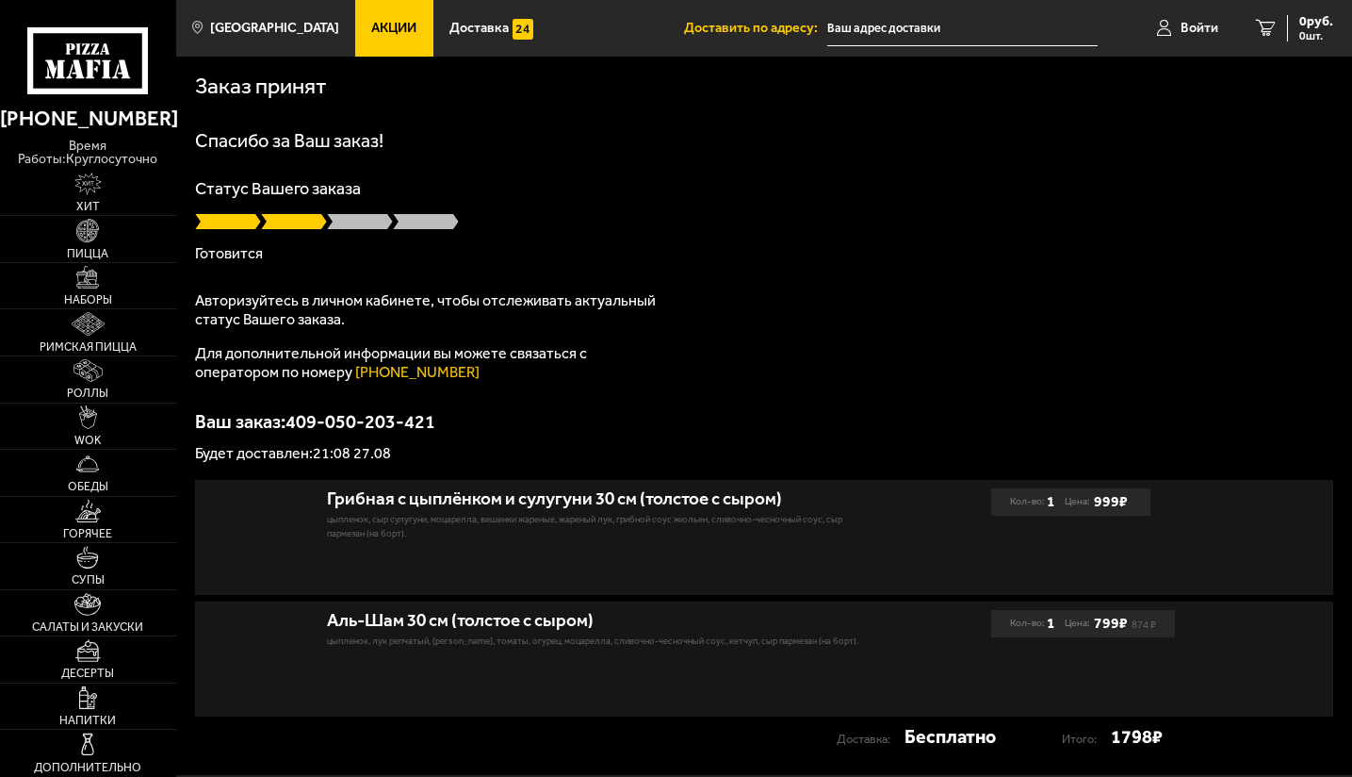
type input "[STREET_ADDRESS]"
